Goal: Information Seeking & Learning: Find specific fact

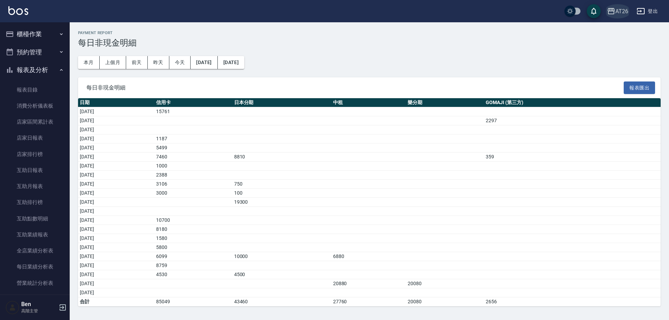
click at [622, 7] on div "AT26" at bounding box center [621, 11] width 13 height 9
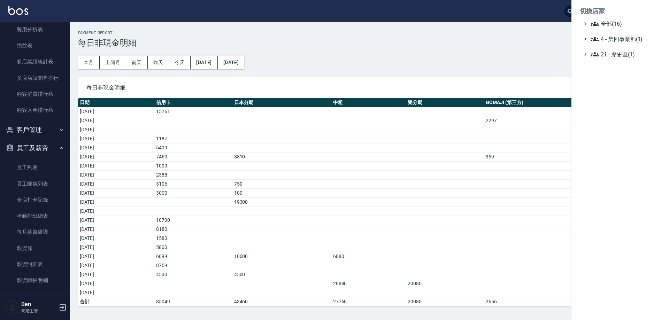
click at [627, 19] on li "切換店家" at bounding box center [620, 11] width 81 height 17
click at [627, 20] on span "全部(16)" at bounding box center [623, 24] width 67 height 8
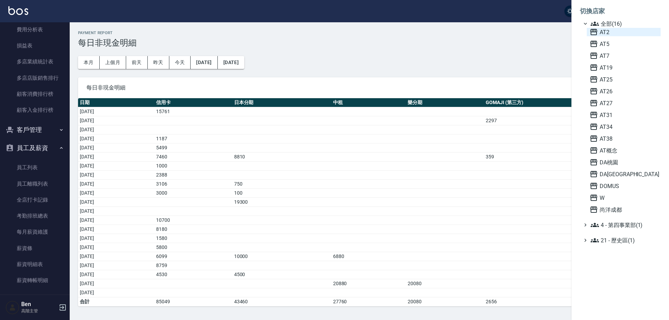
click at [614, 32] on span "AT2" at bounding box center [623, 32] width 68 height 8
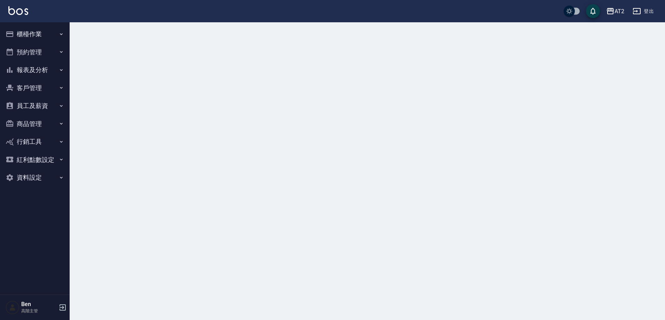
click at [49, 71] on button "報表及分析" at bounding box center [35, 70] width 64 height 18
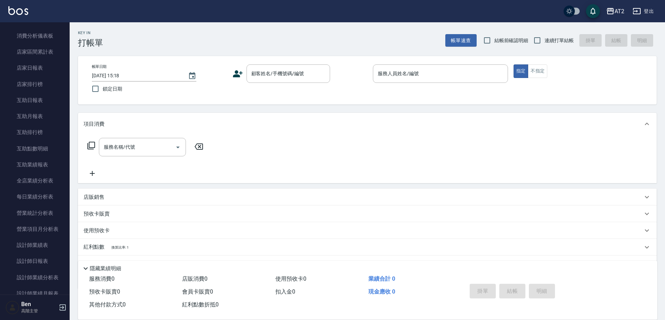
scroll to position [139, 0]
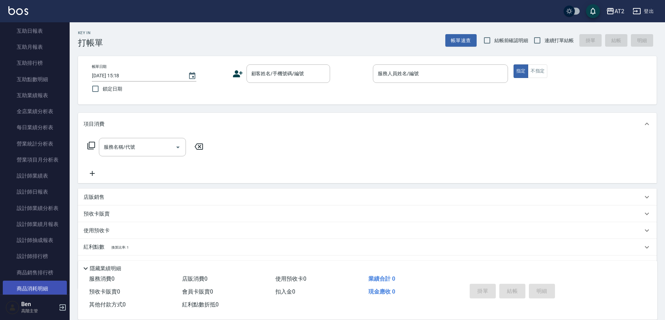
click at [42, 280] on ul "報表目錄 消費分析儀表板 店家區間累計表 店家日報表 店家排行榜 互助日報表 互助月報表 互助排行榜 互助點數明細 互助業績報表 全店業績分析表 每日業績分析…" at bounding box center [35, 289] width 64 height 698
click at [38, 287] on link "商品消耗明細" at bounding box center [35, 289] width 64 height 16
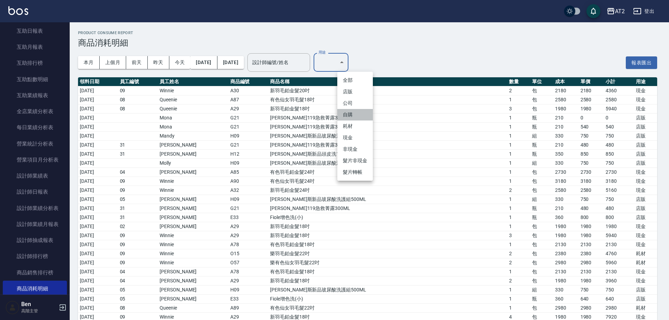
click at [350, 118] on li "自購" at bounding box center [355, 114] width 36 height 11
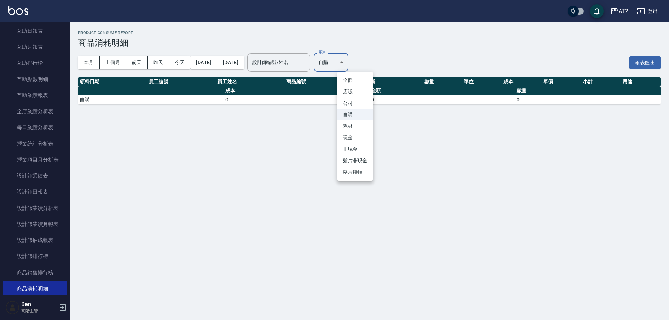
drag, startPoint x: 354, startPoint y: 59, endPoint x: 353, endPoint y: 111, distance: 51.9
click at [355, 59] on body "AT2 登出 櫃檯作業 打帳單 帳單列表 掛單列表 座位開單 營業儀表板 現金收支登錄 高階收支登錄 材料自購登錄 每日結帳 排班表 現場電腦打卡 掃碼打卡 …" at bounding box center [334, 160] width 669 height 320
click at [349, 129] on li "耗材" at bounding box center [355, 126] width 36 height 11
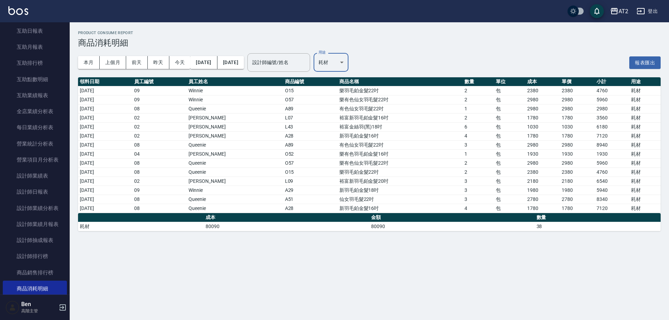
click at [360, 68] on body "AT2 登出 櫃檯作業 打帳單 帳單列表 掛單列表 座位開單 營業儀表板 現金收支登錄 高階收支登錄 材料自購登錄 每日結帳 排班表 現場電腦打卡 掃碼打卡 …" at bounding box center [334, 160] width 669 height 320
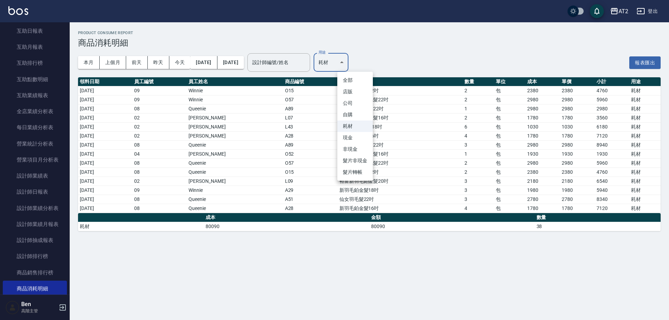
click at [354, 139] on li "現金" at bounding box center [355, 137] width 36 height 11
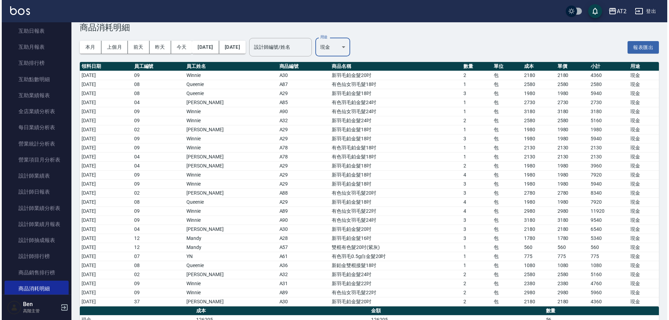
scroll to position [28, 0]
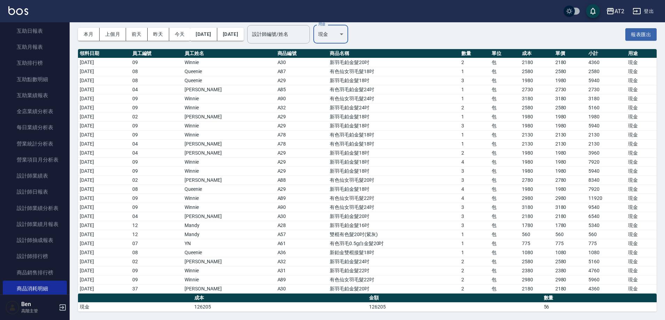
click at [355, 34] on body "AT2 登出 櫃檯作業 打帳單 帳單列表 掛單列表 座位開單 營業儀表板 現金收支登錄 高階收支登錄 材料自購登錄 每日結帳 排班表 現場電腦打卡 掃碼打卡 …" at bounding box center [332, 146] width 665 height 348
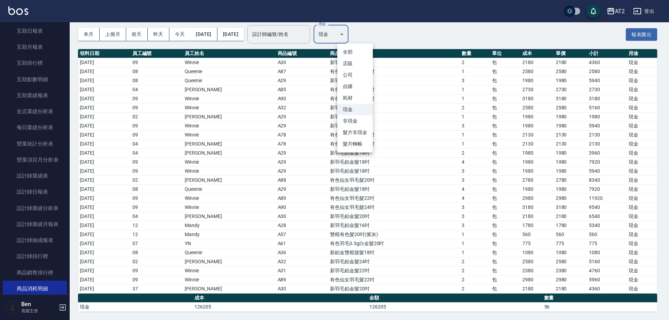
click at [352, 101] on li "耗材" at bounding box center [355, 97] width 36 height 11
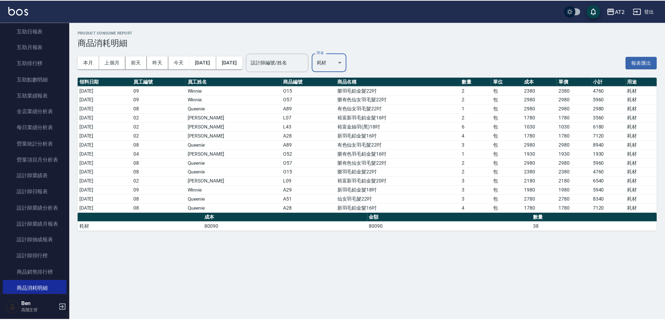
scroll to position [0, 0]
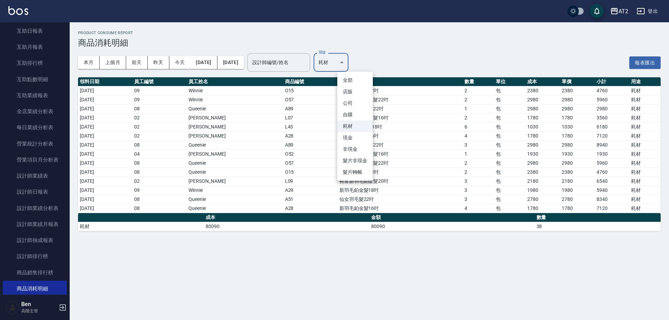
click at [356, 64] on body "AT2 登出 櫃檯作業 打帳單 帳單列表 掛單列表 座位開單 營業儀表板 現金收支登錄 高階收支登錄 材料自購登錄 每日結帳 排班表 現場電腦打卡 掃碼打卡 …" at bounding box center [334, 160] width 669 height 320
click at [354, 138] on li "現金" at bounding box center [355, 137] width 36 height 11
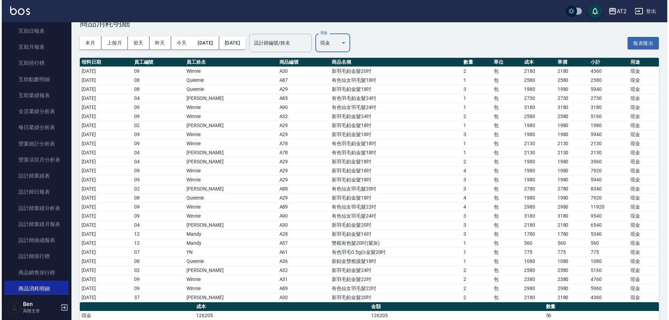
scroll to position [28, 0]
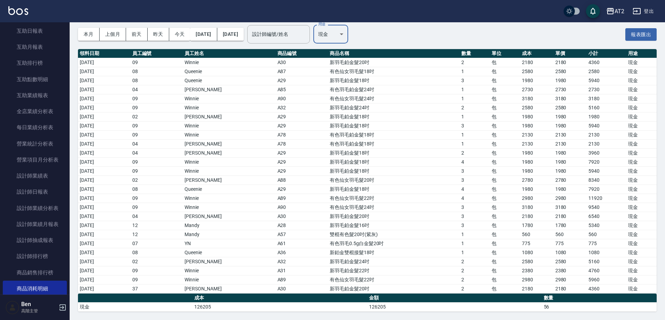
click at [359, 33] on body "AT2 登出 櫃檯作業 打帳單 帳單列表 掛單列表 座位開單 營業儀表板 現金收支登錄 高階收支登錄 材料自購登錄 每日結帳 排班表 現場電腦打卡 掃碼打卡 …" at bounding box center [332, 146] width 665 height 348
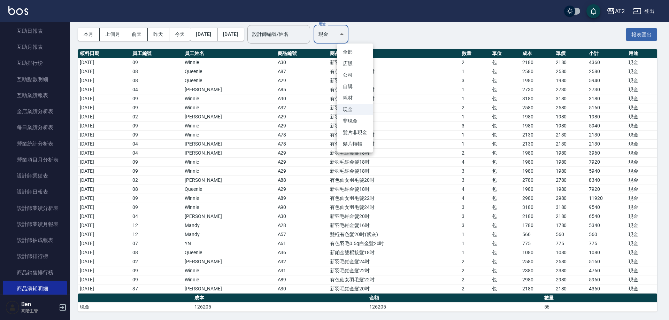
click at [436, 223] on div at bounding box center [334, 160] width 669 height 320
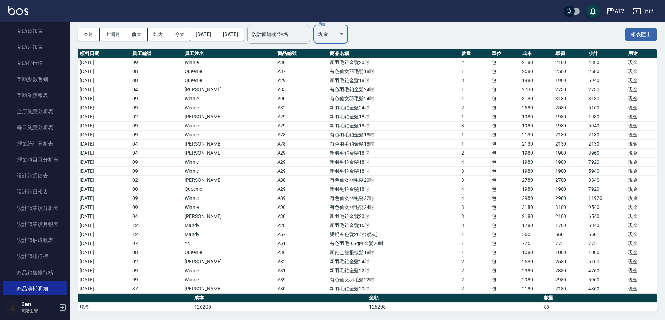
click at [361, 26] on body "AT2 登出 櫃檯作業 打帳單 帳單列表 掛單列表 座位開單 營業儀表板 現金收支登錄 高階收支登錄 材料自購登錄 每日結帳 排班表 現場電腦打卡 掃碼打卡 …" at bounding box center [332, 146] width 665 height 348
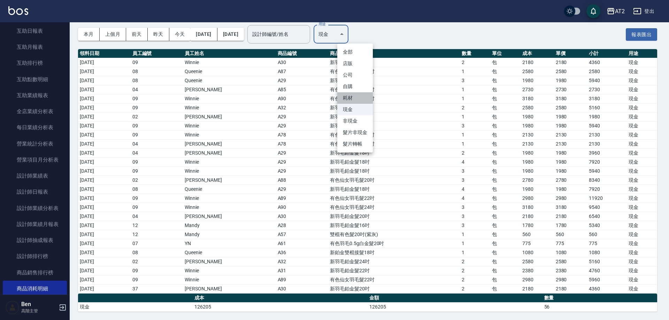
click at [359, 99] on li "耗材" at bounding box center [355, 97] width 36 height 11
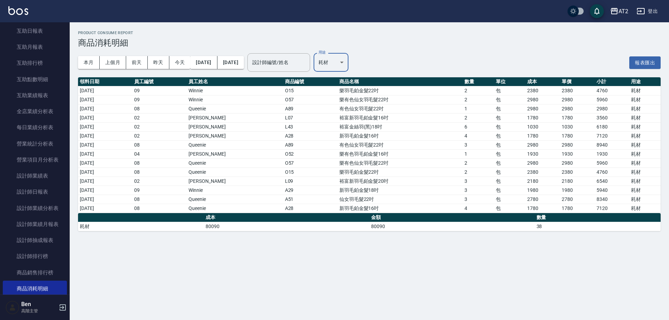
scroll to position [0, 0]
click at [355, 62] on body "AT2 登出 櫃檯作業 打帳單 帳單列表 掛單列表 座位開單 營業儀表板 現金收支登錄 高階收支登錄 材料自購登錄 每日結帳 排班表 現場電腦打卡 掃碼打卡 …" at bounding box center [334, 160] width 669 height 320
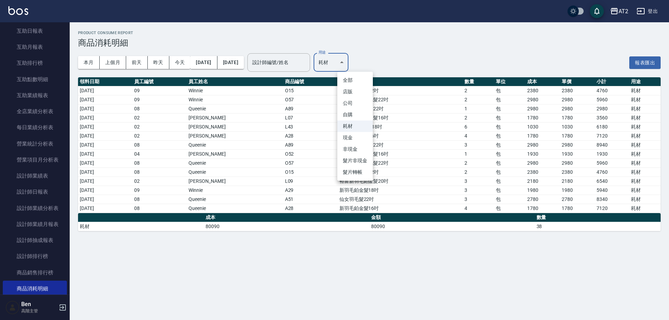
click at [350, 139] on li "現金" at bounding box center [355, 137] width 36 height 11
type input "現金"
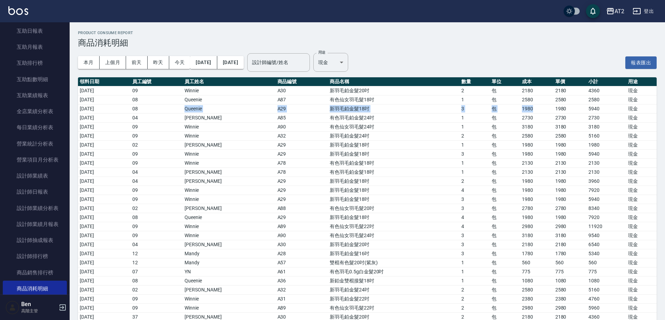
drag, startPoint x: 242, startPoint y: 109, endPoint x: 529, endPoint y: 109, distance: 287.0
click at [535, 109] on tr "2025/08/01 08 Queenie A29 新羽毛鉑金髮18吋 3 包 1980 1980 5940 現金" at bounding box center [367, 108] width 579 height 9
click at [610, 11] on icon "button" at bounding box center [610, 11] width 7 height 6
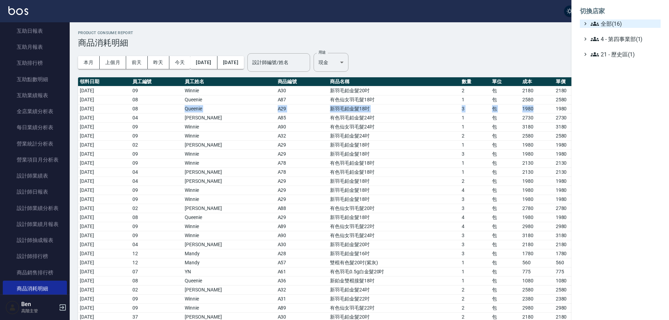
click at [617, 22] on span "全部(16)" at bounding box center [623, 24] width 67 height 8
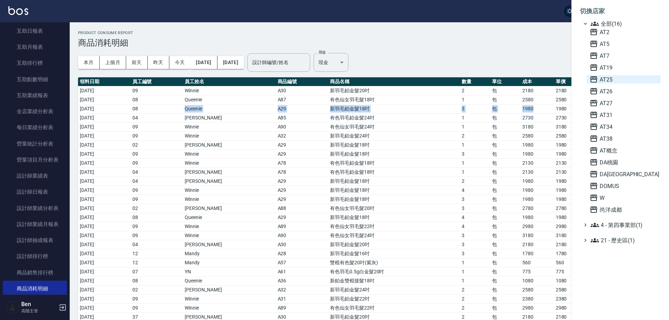
click at [618, 77] on span "AT25" at bounding box center [623, 79] width 68 height 8
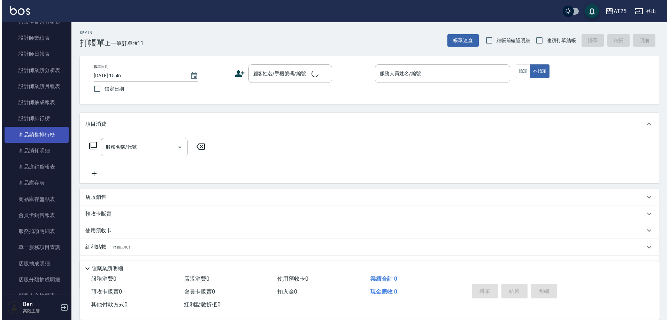
scroll to position [279, 0]
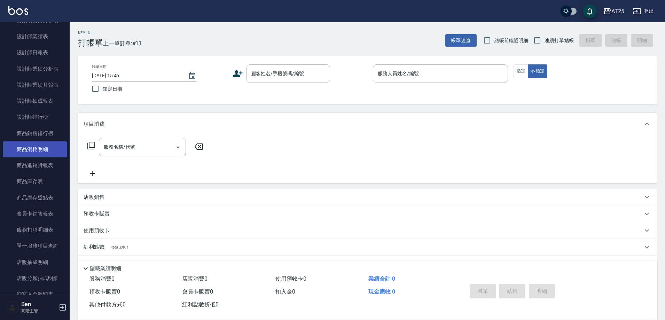
click at [49, 150] on link "商品消耗明細" at bounding box center [35, 149] width 64 height 16
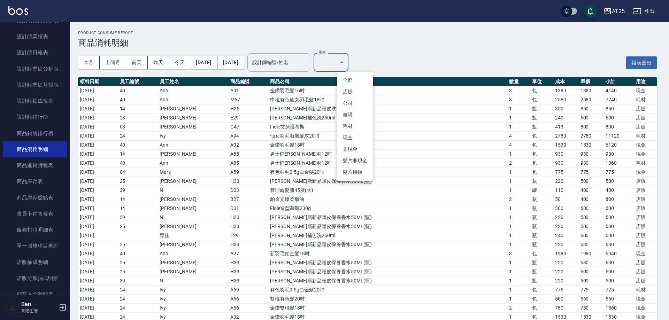
click at [358, 124] on li "耗材" at bounding box center [355, 126] width 36 height 11
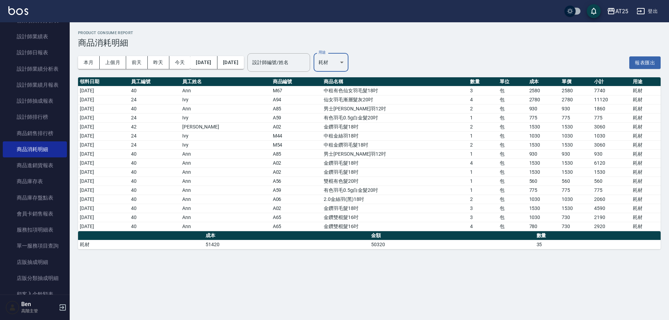
click at [352, 63] on body "AT25 登出 櫃檯作業 打帳單 帳單列表 掛單列表 座位開單 營業儀表板 現金收支登錄 高階收支登錄 材料自購登錄 每日結帳 排班表 現場電腦打卡 掃碼打卡…" at bounding box center [334, 160] width 669 height 320
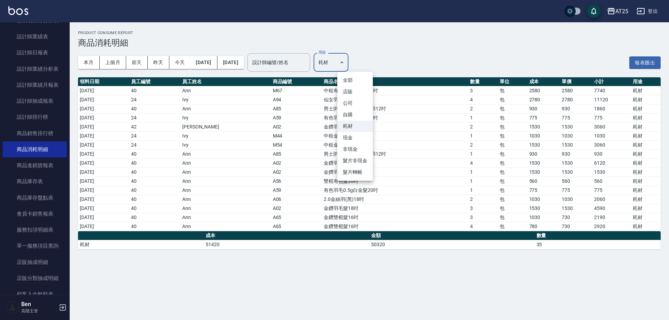
click at [352, 140] on li "現金" at bounding box center [355, 137] width 36 height 11
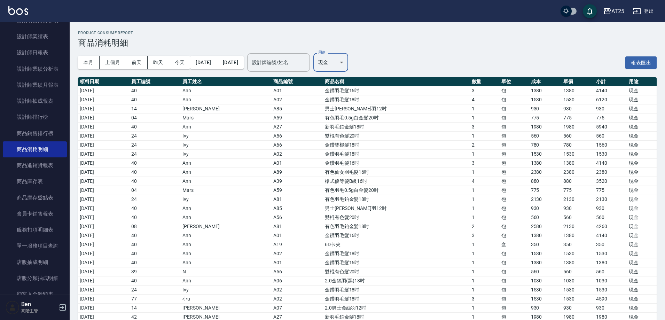
click at [366, 60] on body "AT25 登出 櫃檯作業 打帳單 帳單列表 掛單列表 座位開單 營業儀表板 現金收支登錄 高階收支登錄 材料自購登錄 每日結帳 排班表 現場電腦打卡 掃碼打卡…" at bounding box center [332, 224] width 665 height 448
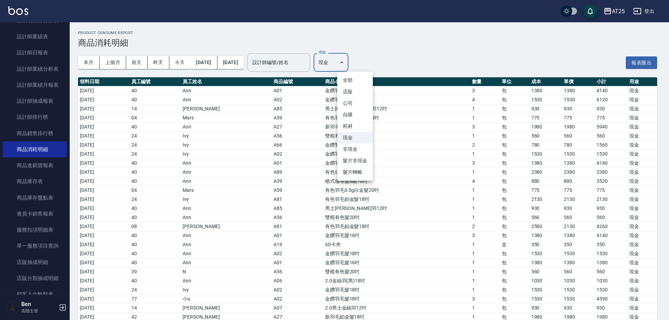
click at [350, 129] on li "耗材" at bounding box center [355, 126] width 36 height 11
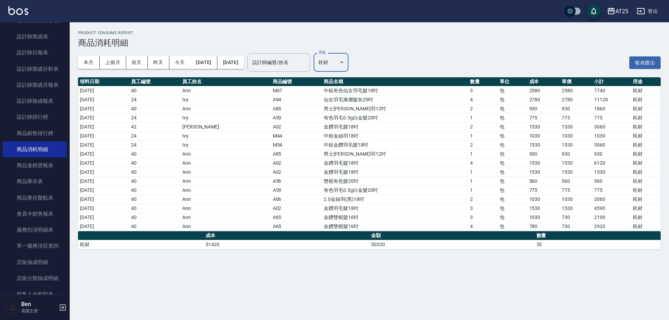
click at [356, 65] on body "AT25 登出 櫃檯作業 打帳單 帳單列表 掛單列表 座位開單 營業儀表板 現金收支登錄 高階收支登錄 材料自購登錄 每日結帳 排班表 現場電腦打卡 掃碼打卡…" at bounding box center [334, 160] width 669 height 320
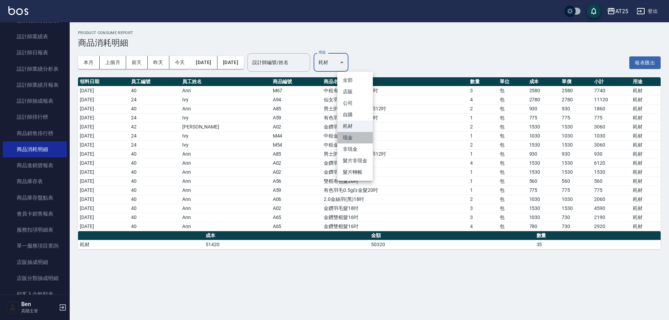
click at [351, 135] on li "現金" at bounding box center [355, 137] width 36 height 11
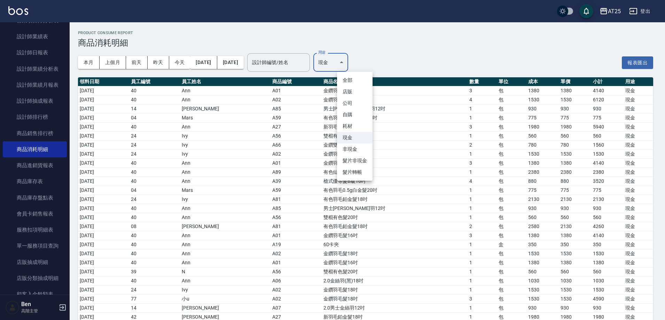
click at [351, 65] on body "AT25 登出 櫃檯作業 打帳單 帳單列表 掛單列表 座位開單 營業儀表板 現金收支登錄 高階收支登錄 材料自購登錄 每日結帳 排班表 現場電腦打卡 掃碼打卡…" at bounding box center [332, 224] width 665 height 448
click at [352, 125] on li "耗材" at bounding box center [355, 126] width 36 height 11
type input "耗材"
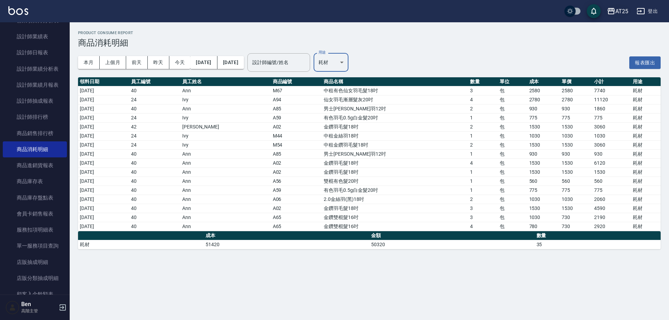
click at [613, 12] on icon "button" at bounding box center [611, 11] width 8 height 8
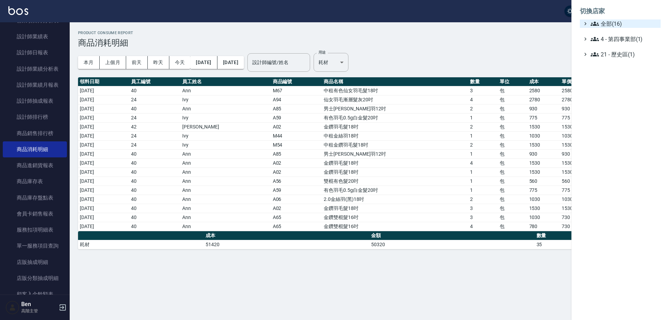
click at [619, 25] on span "全部(16)" at bounding box center [623, 24] width 67 height 8
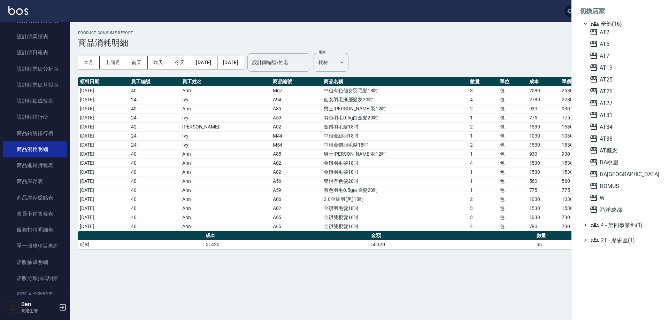
click at [621, 73] on div "AT2 AT5 AT7 AT19 AT25 AT26 AT27 AT31 AT34 AT38 AT概念 DA桃園 DA蘆洲 DOMUS W 尚洋成都" at bounding box center [623, 121] width 74 height 186
click at [621, 72] on div "AT2 AT5 AT7 AT19 AT25 AT26 AT27 AT31 AT34 AT38 AT概念 DA桃園 DA蘆洲 DOMUS W 尚洋成都" at bounding box center [623, 121] width 74 height 186
click at [622, 67] on span "AT19" at bounding box center [623, 67] width 68 height 8
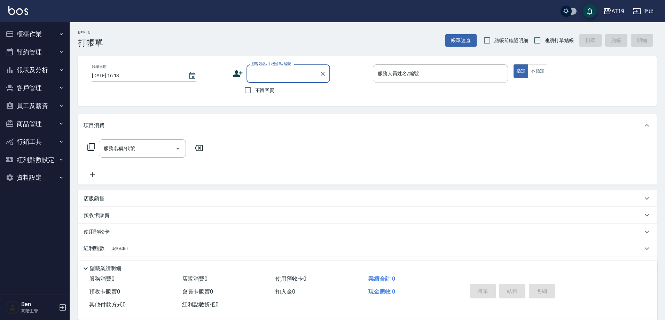
click at [46, 70] on button "報表及分析" at bounding box center [35, 70] width 64 height 18
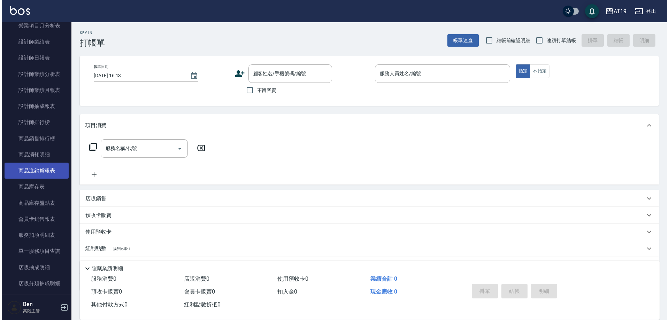
scroll to position [279, 0]
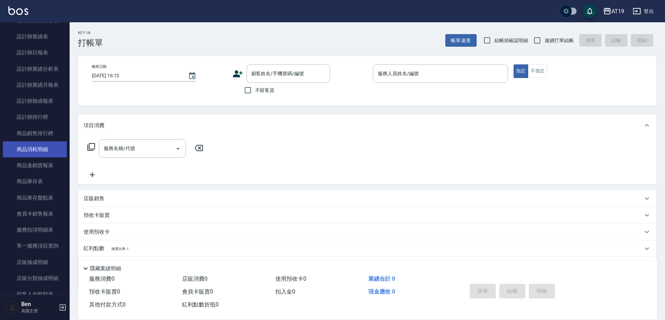
click at [44, 143] on link "商品消耗明細" at bounding box center [35, 149] width 64 height 16
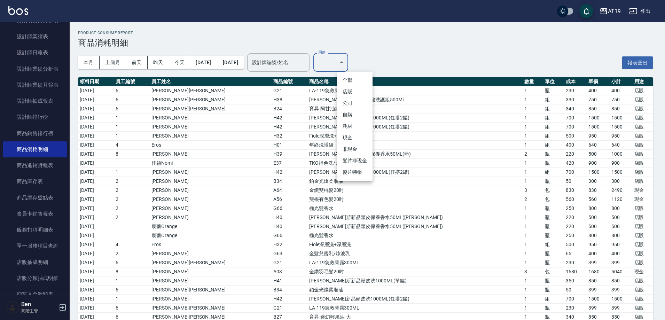
click at [356, 122] on li "耗材" at bounding box center [355, 126] width 36 height 11
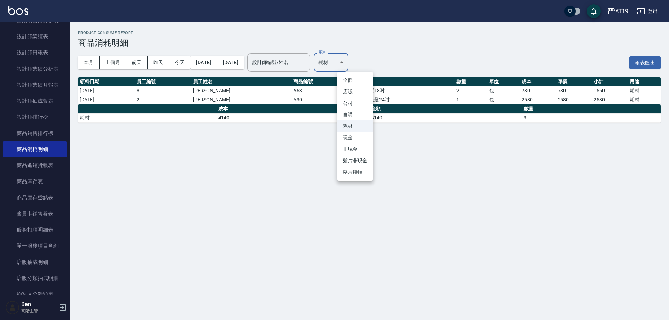
click at [361, 62] on body "AT19 登出 櫃檯作業 打帳單 帳單列表 掛單列表 座位開單 營業儀表板 現金收支登錄 高階收支登錄 材料自購登錄 每日結帳 排班表 現場電腦打卡 掃碼打卡…" at bounding box center [334, 160] width 669 height 320
click at [351, 139] on li "現金" at bounding box center [355, 137] width 36 height 11
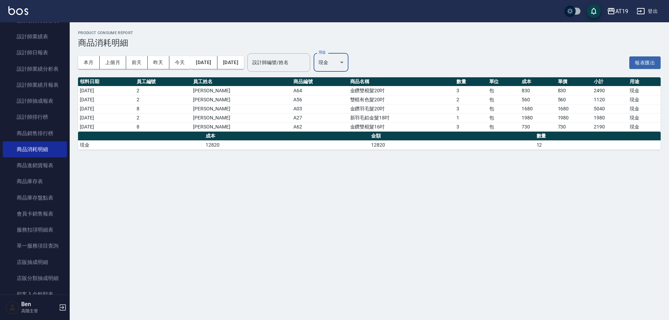
click at [363, 61] on body "AT19 登出 櫃檯作業 打帳單 帳單列表 掛單列表 座位開單 營業儀表板 現金收支登錄 高階收支登錄 材料自購登錄 每日結帳 排班表 現場電腦打卡 掃碼打卡…" at bounding box center [334, 160] width 669 height 320
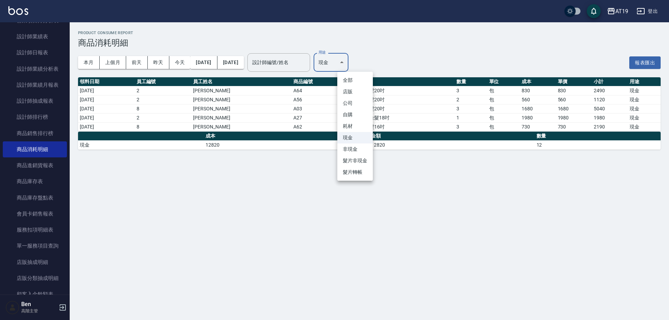
click at [351, 126] on li "耗材" at bounding box center [355, 126] width 36 height 11
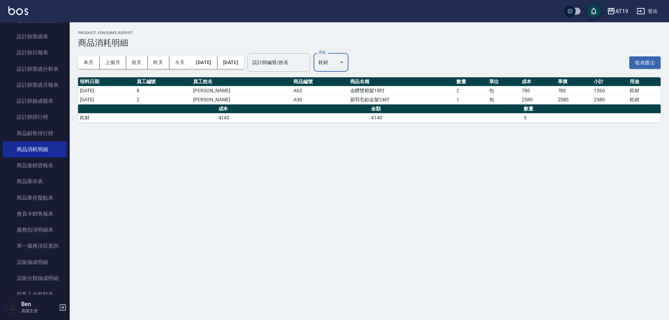
click at [355, 62] on body "AT19 登出 櫃檯作業 打帳單 帳單列表 掛單列表 座位開單 營業儀表板 現金收支登錄 高階收支登錄 材料自購登錄 每日結帳 排班表 現場電腦打卡 掃碼打卡…" at bounding box center [334, 160] width 669 height 320
click at [353, 134] on li "現金" at bounding box center [355, 137] width 36 height 11
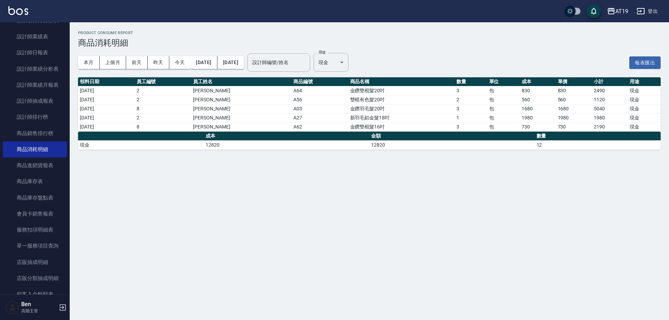
click at [295, 168] on div "Product Consume Report 商品消耗明細 本月 上個月 前天 昨天 今天 2025/08/01 2025/08/21 設計師編號/姓名 設計…" at bounding box center [334, 160] width 669 height 320
click at [352, 56] on body "AT19 登出 櫃檯作業 打帳單 帳單列表 掛單列表 座位開單 營業儀表板 現金收支登錄 高階收支登錄 材料自購登錄 每日結帳 排班表 現場電腦打卡 掃碼打卡…" at bounding box center [334, 160] width 669 height 320
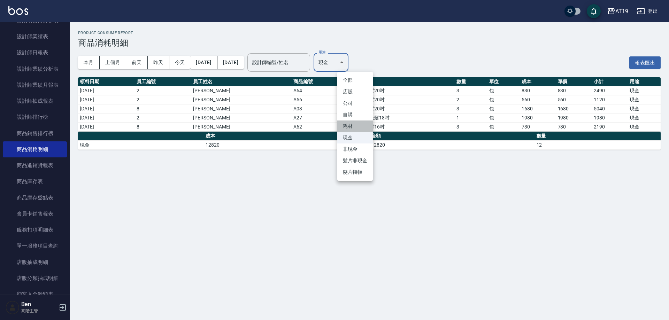
click at [351, 126] on li "耗材" at bounding box center [355, 126] width 36 height 11
type input "耗材"
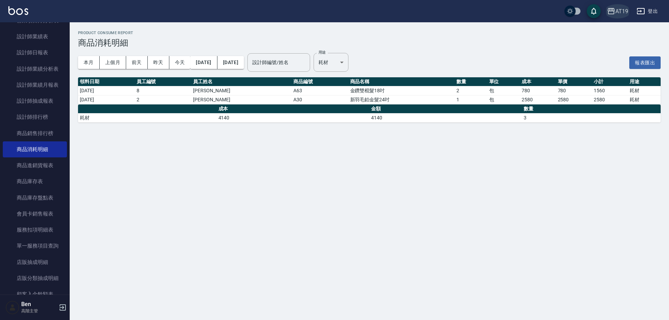
click at [621, 11] on div "AT19" at bounding box center [621, 11] width 13 height 9
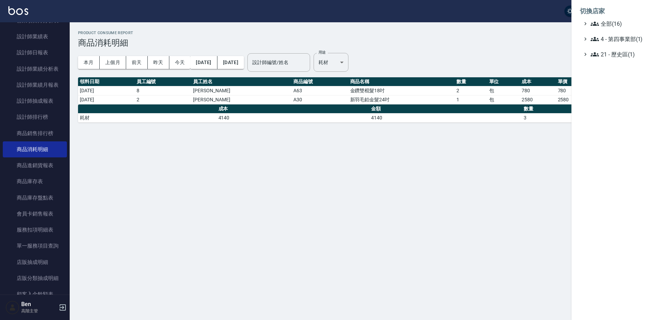
click at [628, 25] on span "全部(16)" at bounding box center [623, 24] width 67 height 8
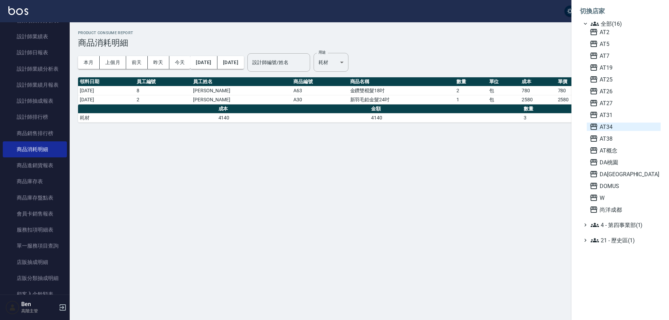
click at [612, 125] on span "AT34" at bounding box center [623, 127] width 68 height 8
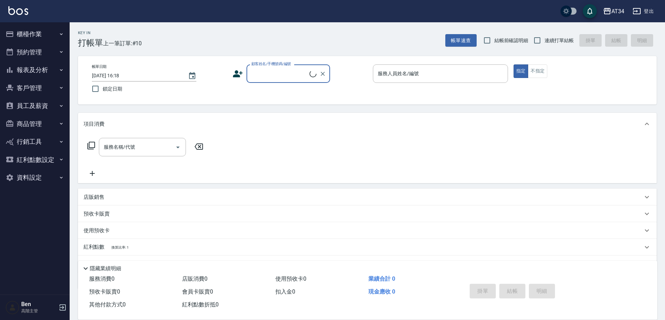
click at [43, 107] on button "員工及薪資" at bounding box center [35, 106] width 64 height 18
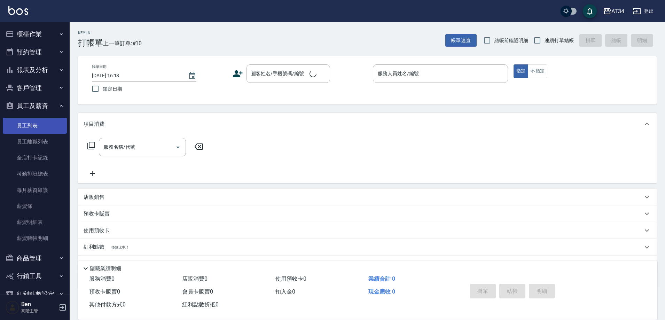
click at [34, 122] on link "員工列表" at bounding box center [35, 126] width 64 height 16
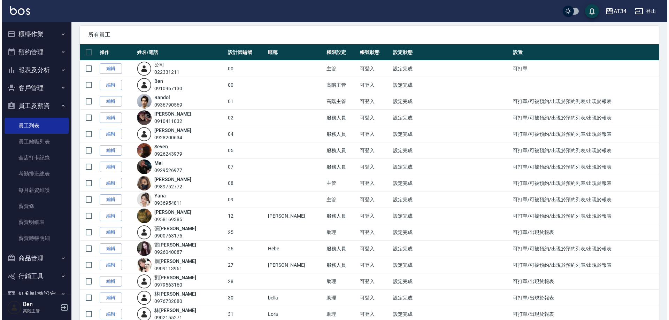
scroll to position [70, 0]
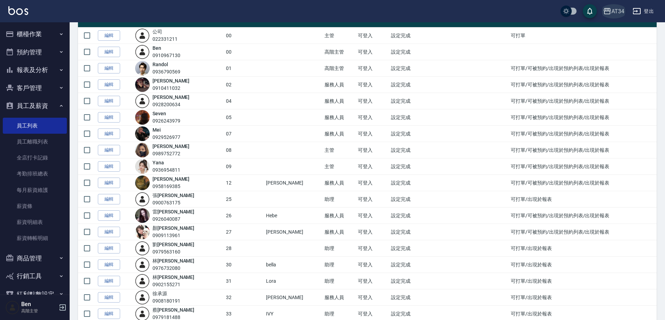
click at [619, 13] on div "AT34" at bounding box center [618, 11] width 13 height 9
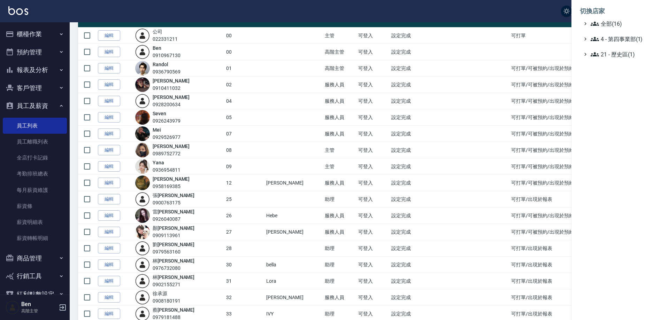
click at [621, 24] on span "全部(16)" at bounding box center [623, 24] width 67 height 8
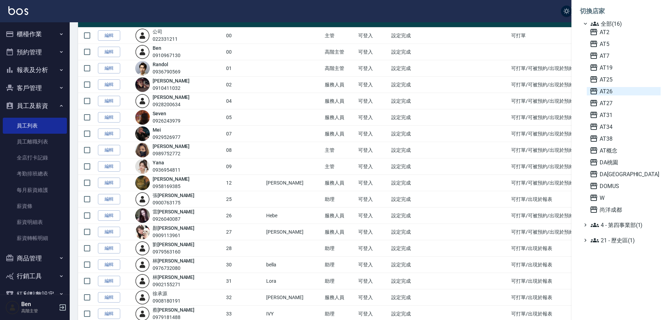
click at [617, 94] on span "AT26" at bounding box center [623, 91] width 68 height 8
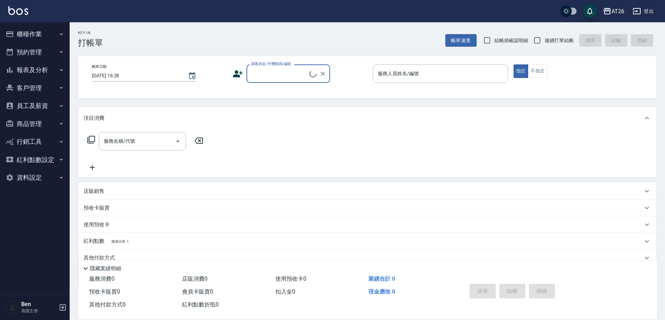
click at [52, 65] on button "報表及分析" at bounding box center [35, 70] width 64 height 18
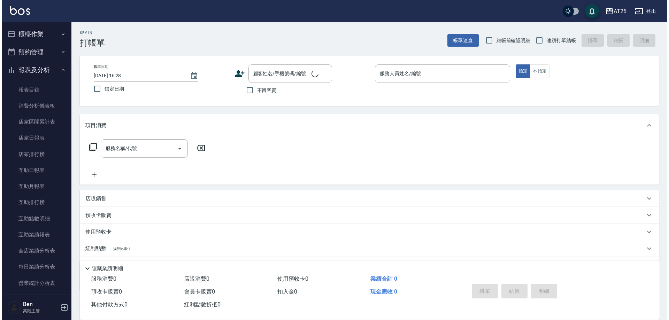
scroll to position [279, 0]
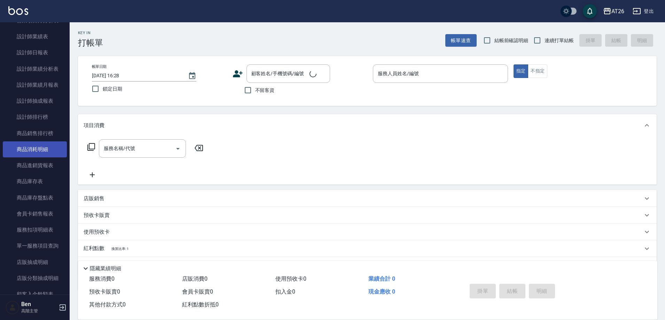
click at [39, 150] on link "商品消耗明細" at bounding box center [35, 149] width 64 height 16
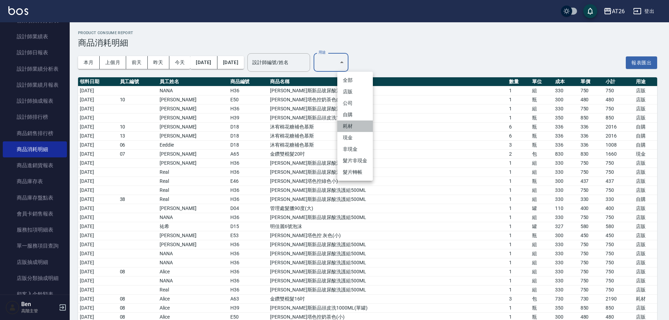
click at [362, 128] on li "耗材" at bounding box center [355, 126] width 36 height 11
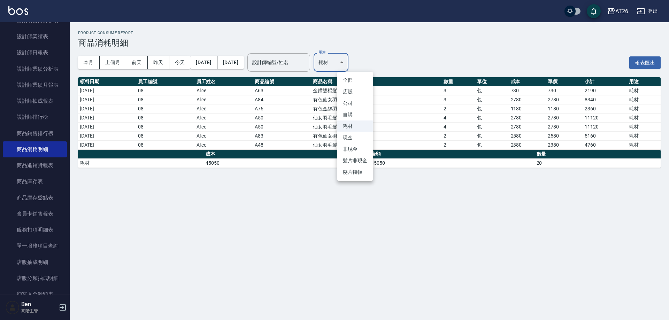
click at [353, 65] on body "AT26 登出 櫃檯作業 打帳單 帳單列表 掛單列表 座位開單 營業儀表板 現金收支登錄 高階收支登錄 材料自購登錄 每日結帳 排班表 現場電腦打卡 掃碼打卡…" at bounding box center [334, 160] width 669 height 320
click at [362, 139] on li "現金" at bounding box center [355, 137] width 36 height 11
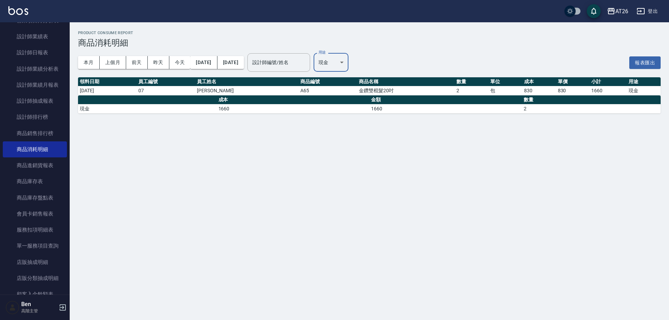
click at [357, 63] on body "AT26 登出 櫃檯作業 打帳單 帳單列表 掛單列表 座位開單 營業儀表板 現金收支登錄 高階收支登錄 材料自購登錄 每日結帳 排班表 現場電腦打卡 掃碼打卡…" at bounding box center [334, 160] width 669 height 320
click at [349, 128] on li "耗材" at bounding box center [355, 126] width 36 height 11
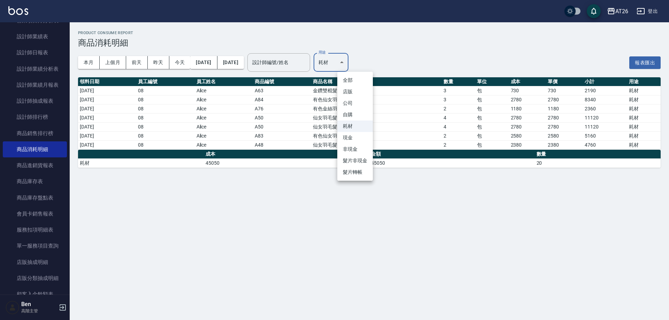
click at [346, 61] on body "AT26 登出 櫃檯作業 打帳單 帳單列表 掛單列表 座位開單 營業儀表板 現金收支登錄 高階收支登錄 材料自購登錄 每日結帳 排班表 現場電腦打卡 掃碼打卡…" at bounding box center [334, 160] width 669 height 320
click at [353, 140] on li "現金" at bounding box center [355, 137] width 36 height 11
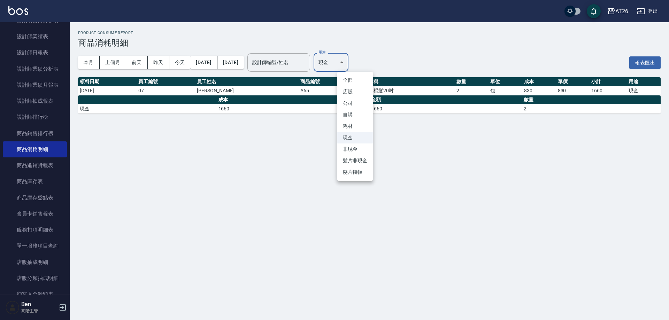
click at [361, 66] on body "AT26 登出 櫃檯作業 打帳單 帳單列表 掛單列表 座位開單 營業儀表板 現金收支登錄 高階收支登錄 材料自購登錄 每日結帳 排班表 現場電腦打卡 掃碼打卡…" at bounding box center [334, 160] width 669 height 320
click at [356, 123] on li "耗材" at bounding box center [355, 126] width 36 height 11
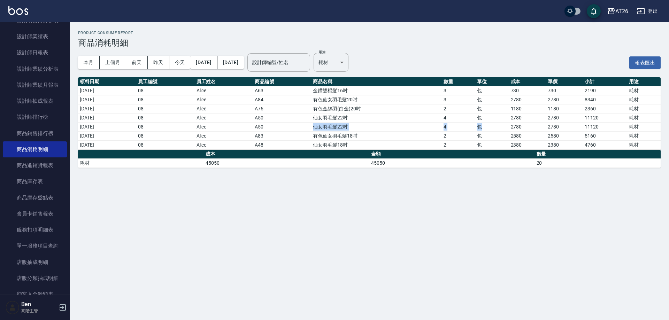
drag, startPoint x: 318, startPoint y: 125, endPoint x: 502, endPoint y: 129, distance: 184.6
click at [502, 129] on tr "[DATE] 08 Alice A50 仙女羽毛髮22吋 4 包 2780 2780 11120 耗材" at bounding box center [369, 126] width 582 height 9
drag, startPoint x: 320, startPoint y: 99, endPoint x: 481, endPoint y: 100, distance: 160.6
click at [481, 100] on tr "[DATE] 08 Alice A84 有色仙女羽毛髮20吋 3 包 2780 2780 8340 耗材" at bounding box center [369, 99] width 582 height 9
click at [349, 64] on body "AT26 登出 櫃檯作業 打帳單 帳單列表 掛單列表 座位開單 營業儀表板 現金收支登錄 高階收支登錄 材料自購登錄 每日結帳 排班表 現場電腦打卡 掃碼打卡…" at bounding box center [334, 160] width 669 height 320
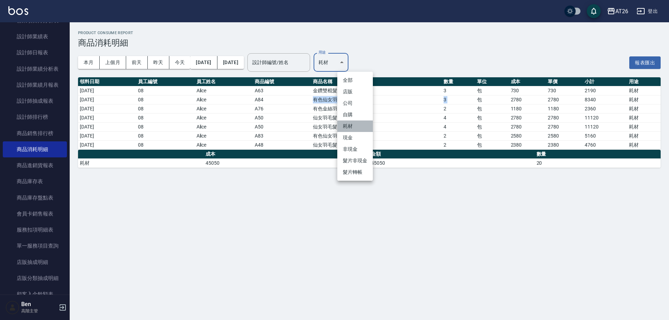
click at [355, 131] on li "耗材" at bounding box center [355, 126] width 36 height 11
click at [356, 67] on body "AT26 登出 櫃檯作業 打帳單 帳單列表 掛單列表 座位開單 營業儀表板 現金收支登錄 高階收支登錄 材料自購登錄 每日結帳 排班表 現場電腦打卡 掃碼打卡…" at bounding box center [334, 160] width 669 height 320
click at [353, 140] on li "現金" at bounding box center [355, 137] width 36 height 11
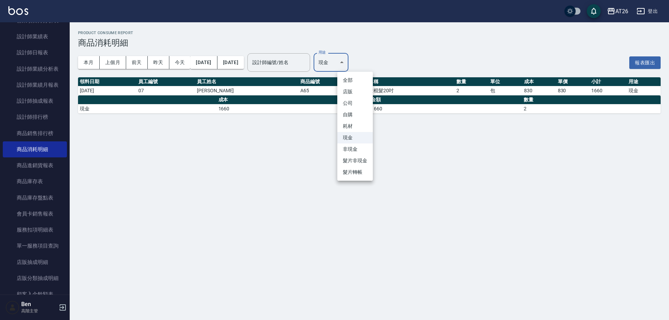
click at [353, 62] on body "AT26 登出 櫃檯作業 打帳單 帳單列表 掛單列表 座位開單 營業儀表板 現金收支登錄 高階收支登錄 材料自購登錄 每日結帳 排班表 現場電腦打卡 掃碼打卡…" at bounding box center [334, 160] width 669 height 320
click at [349, 126] on li "耗材" at bounding box center [355, 126] width 36 height 11
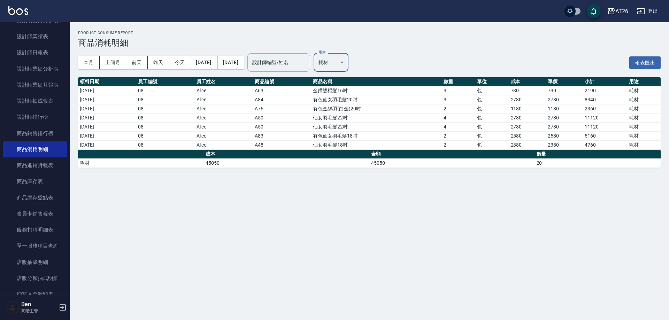
click at [539, 229] on div "Product Consume Report 商品消耗明細 本月 上個月 [DATE] [DATE] [DATE] [DATE] [DATE] 設計師編號/姓…" at bounding box center [334, 160] width 669 height 320
click at [647, 60] on button "報表匯出" at bounding box center [644, 62] width 31 height 13
click at [360, 59] on body "AT26 登出 櫃檯作業 打帳單 帳單列表 掛單列表 座位開單 營業儀表板 現金收支登錄 高階收支登錄 材料自購登錄 每日結帳 排班表 現場電腦打卡 掃碼打卡…" at bounding box center [334, 160] width 669 height 320
click at [350, 139] on li "現金" at bounding box center [355, 137] width 36 height 11
type input "現金"
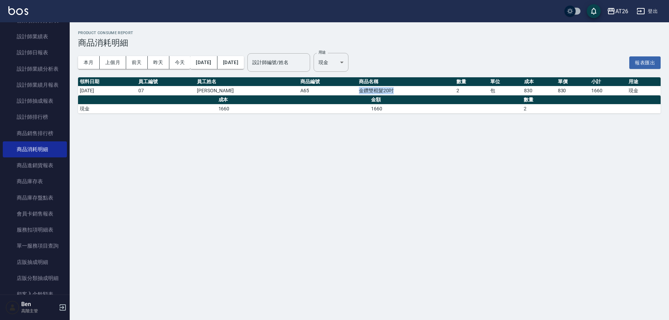
drag, startPoint x: 340, startPoint y: 86, endPoint x: 393, endPoint y: 86, distance: 53.6
click at [393, 86] on tr "[DATE] 07 [PERSON_NAME] A65 金鑽雙棍髮20吋 2 包 [PHONE_NUMBER] 現金" at bounding box center [369, 90] width 582 height 9
copy tr "金鑽雙棍髮20吋"
